Goal: Task Accomplishment & Management: Manage account settings

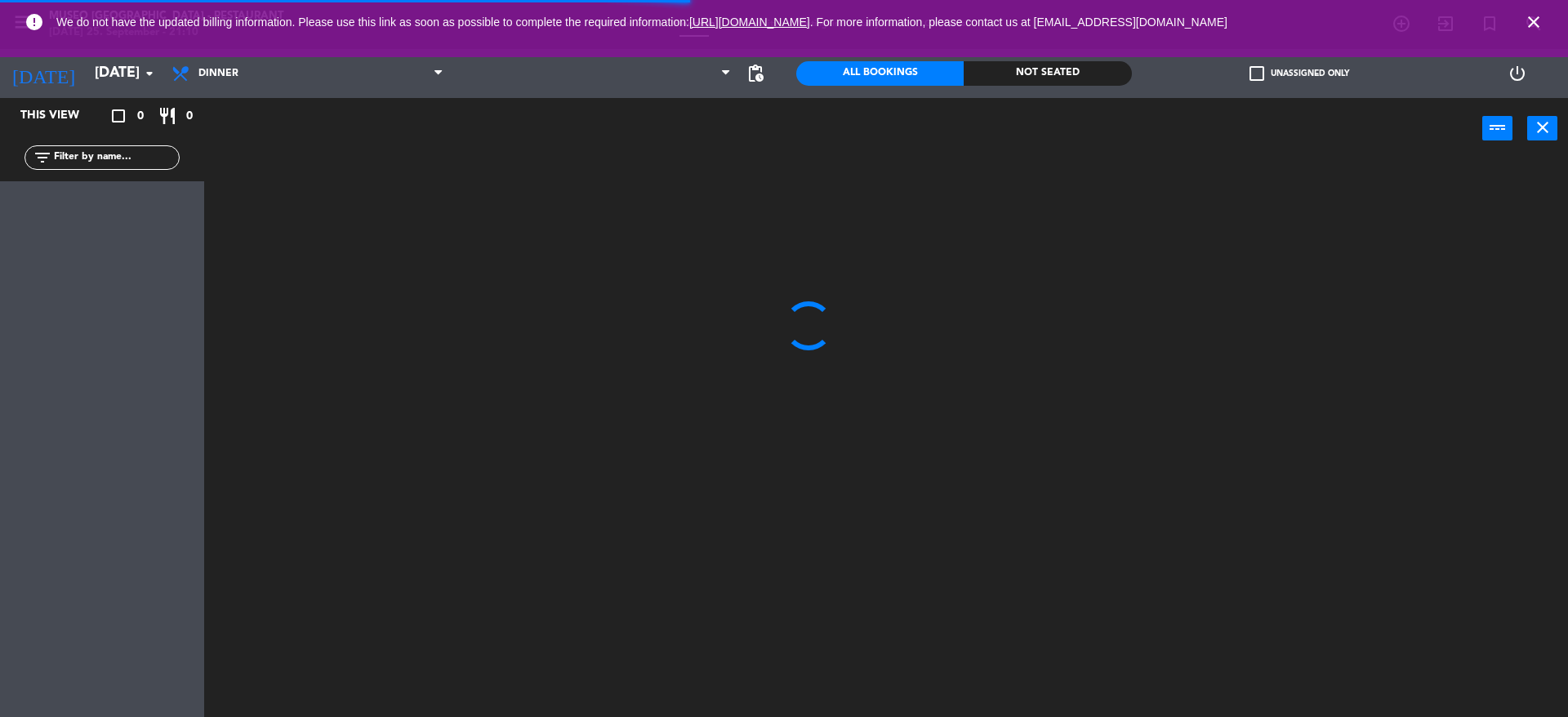
click at [1525, 24] on icon "close" at bounding box center [1533, 22] width 20 height 20
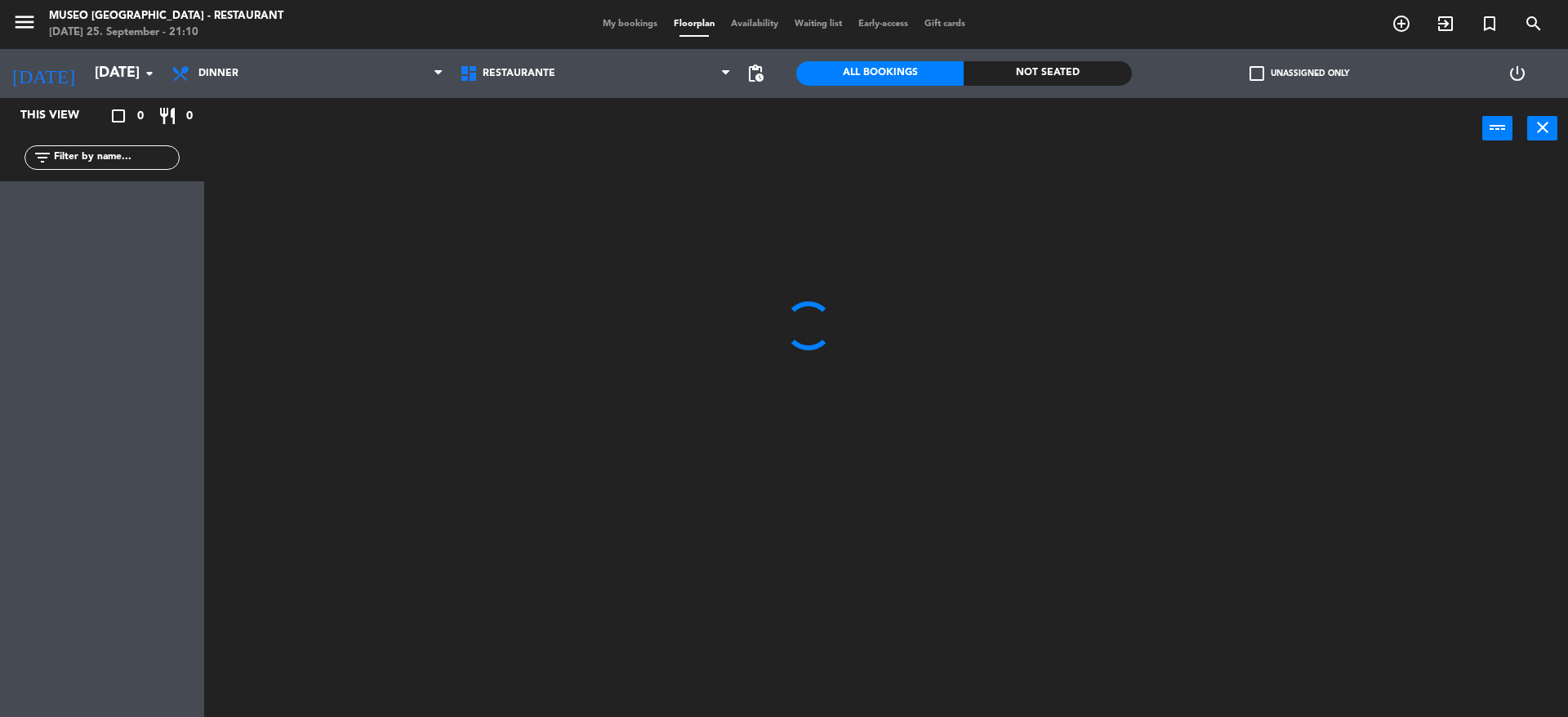
click at [616, 22] on span "My bookings" at bounding box center [629, 24] width 71 height 9
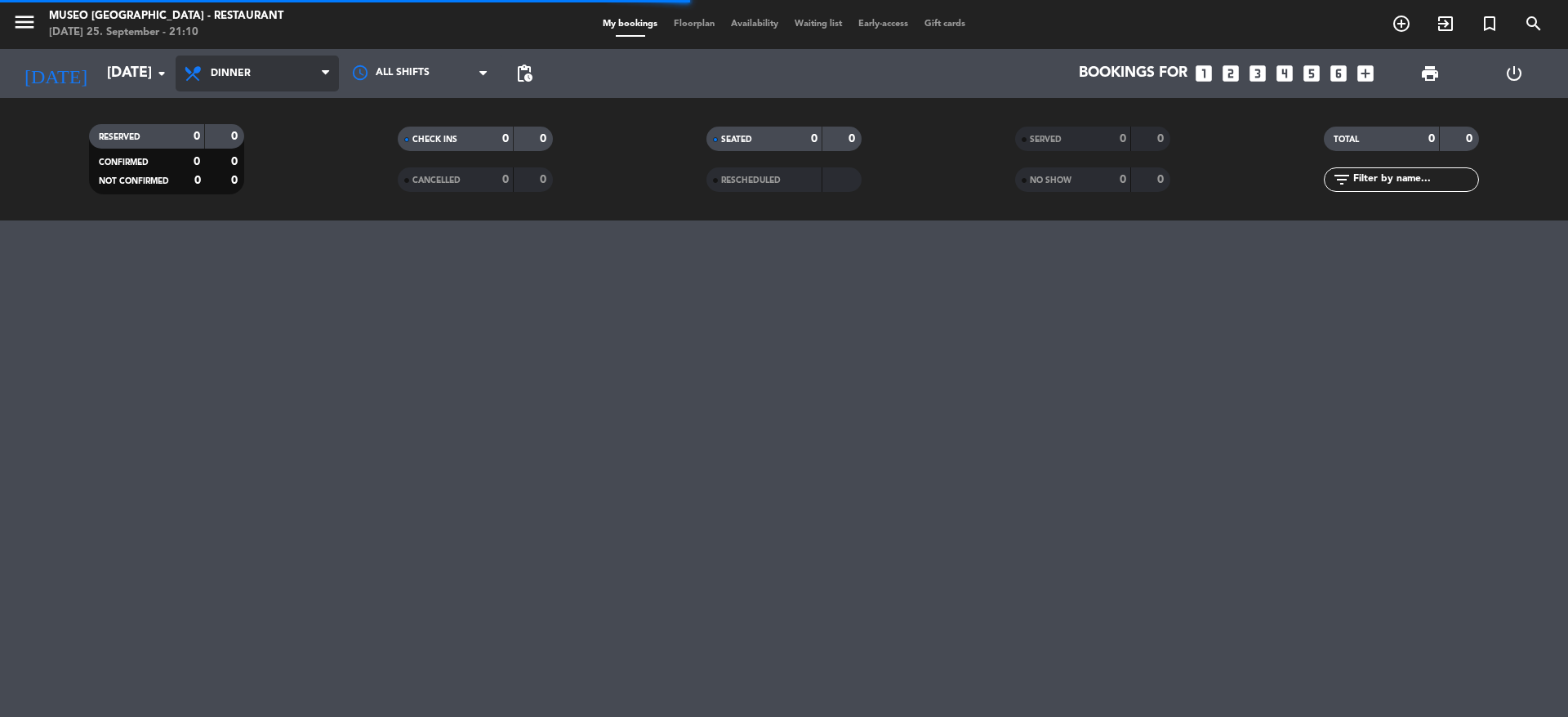
click at [298, 77] on span "Dinner" at bounding box center [256, 73] width 163 height 36
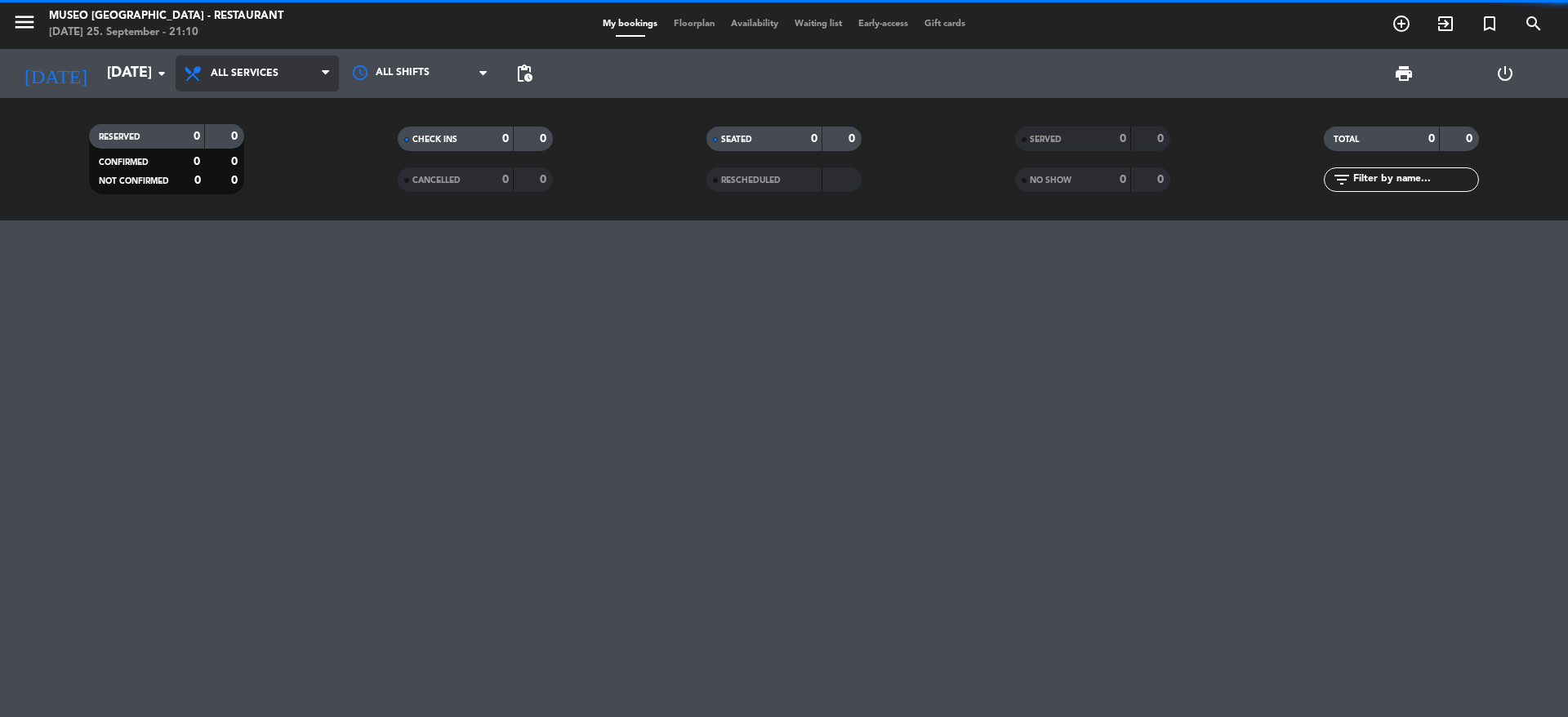
click at [302, 111] on div "menu [GEOGRAPHIC_DATA] - Restaurant [DATE] 25. September - 21:10 My bookings Fl…" at bounding box center [784, 110] width 1568 height 220
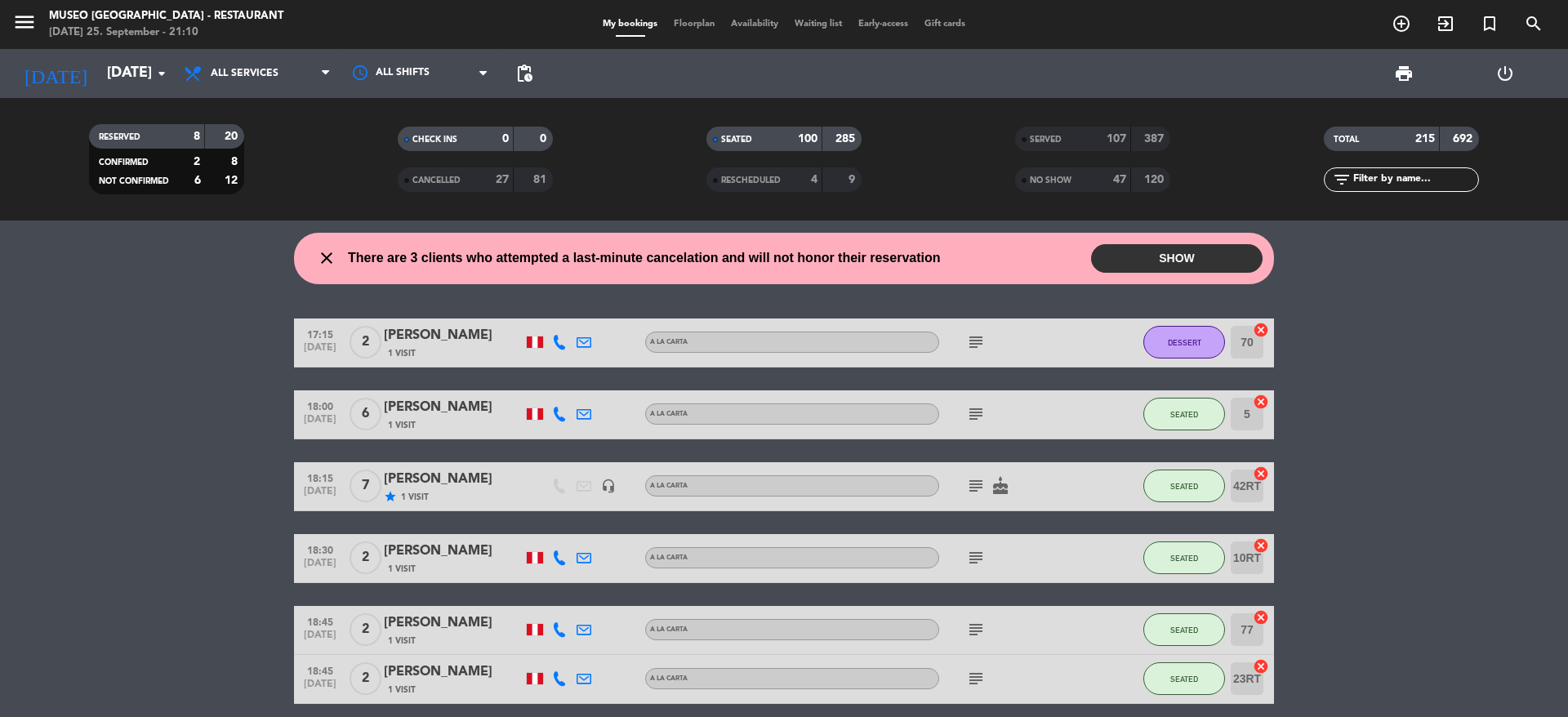
click at [1071, 181] on span "NO SHOW" at bounding box center [1051, 180] width 41 height 8
click at [1057, 147] on div "SERVED" at bounding box center [1057, 139] width 75 height 19
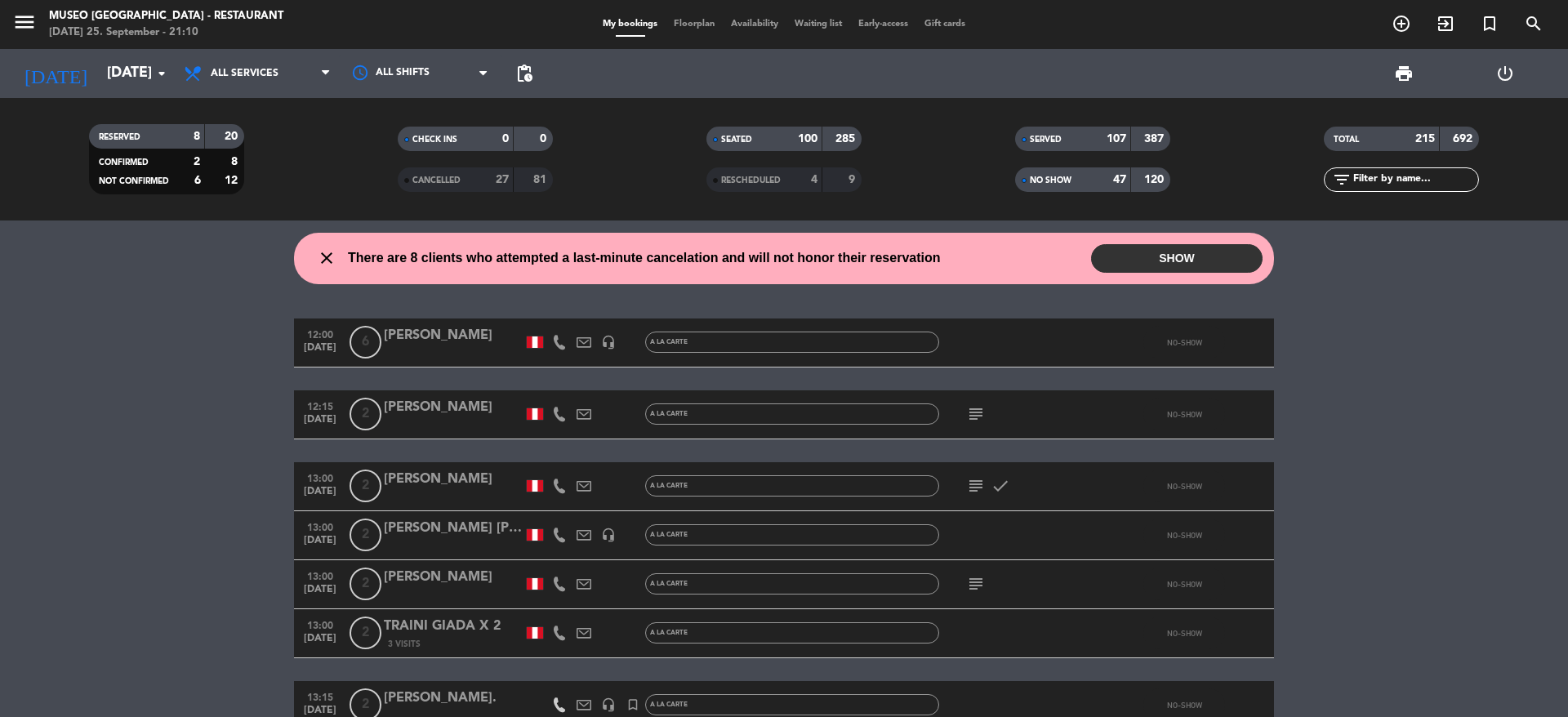
click at [1416, 78] on span "print" at bounding box center [1404, 73] width 33 height 33
click at [1391, 79] on span "print" at bounding box center [1404, 73] width 33 height 33
click at [1396, 81] on span "print" at bounding box center [1404, 73] width 20 height 20
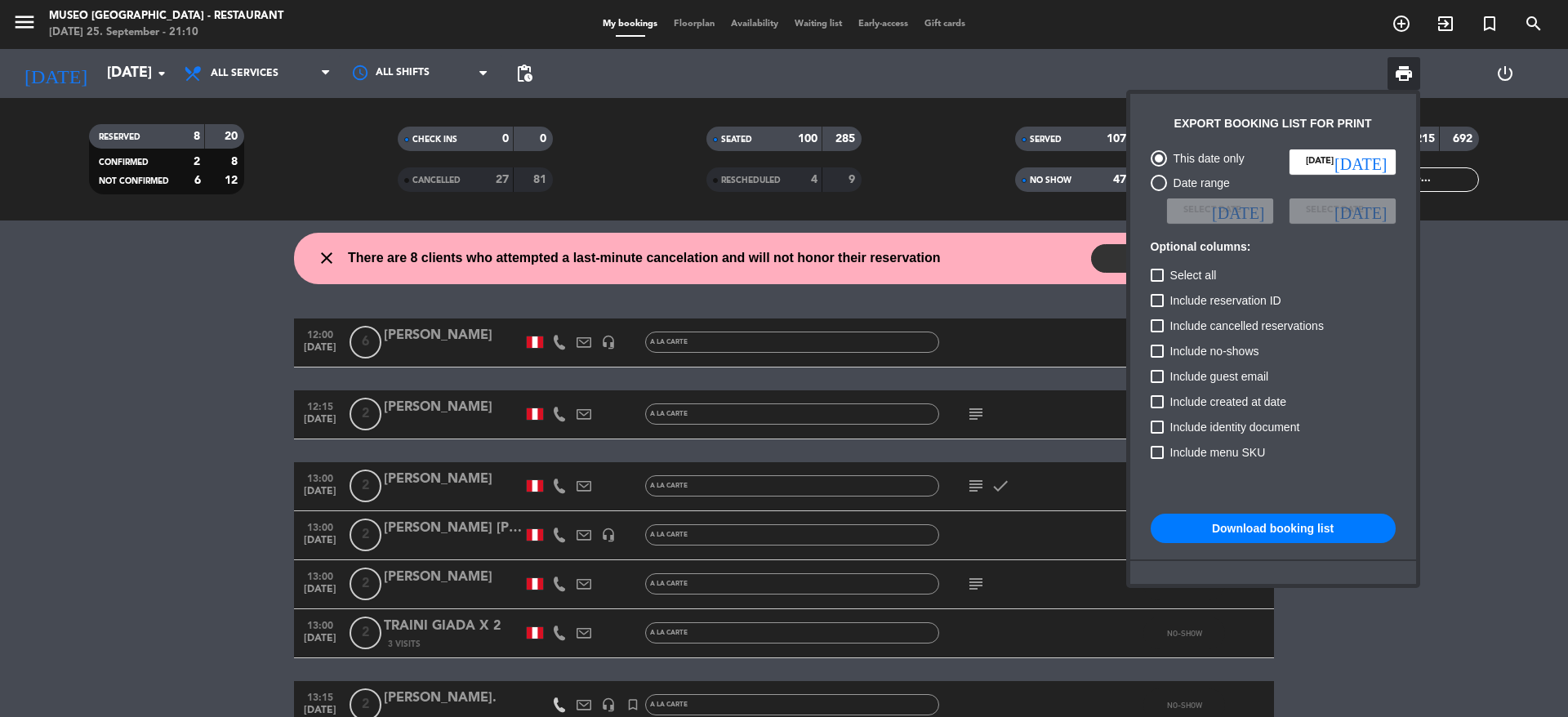
click at [1296, 519] on button "Download booking list" at bounding box center [1273, 528] width 245 height 29
